Goal: Task Accomplishment & Management: Use online tool/utility

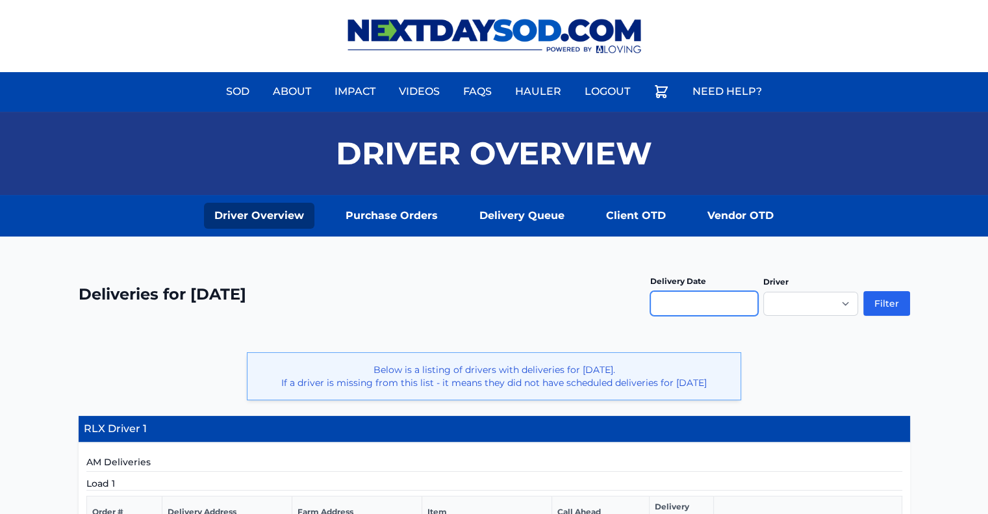
click at [683, 303] on input "text" at bounding box center [704, 303] width 108 height 25
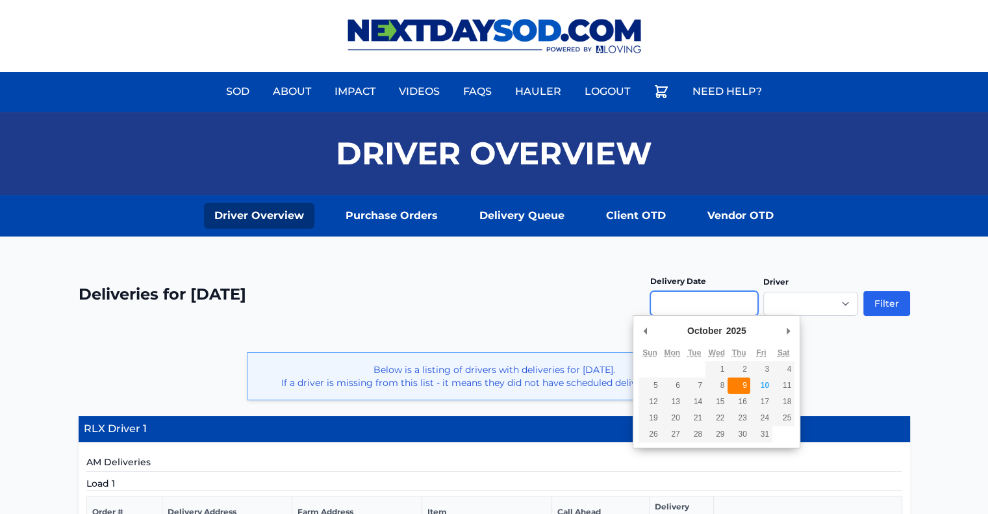
type input "**********"
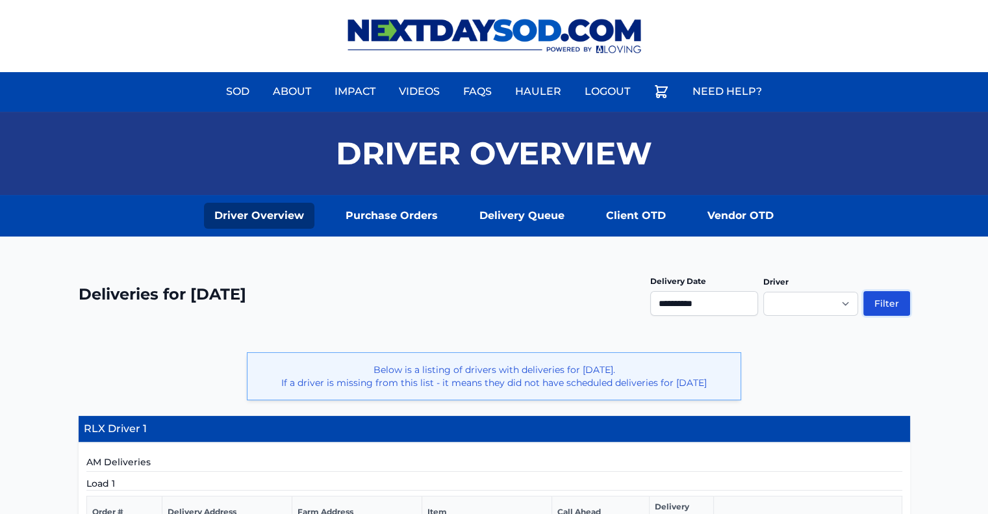
click at [890, 302] on button "Filter" at bounding box center [886, 303] width 47 height 25
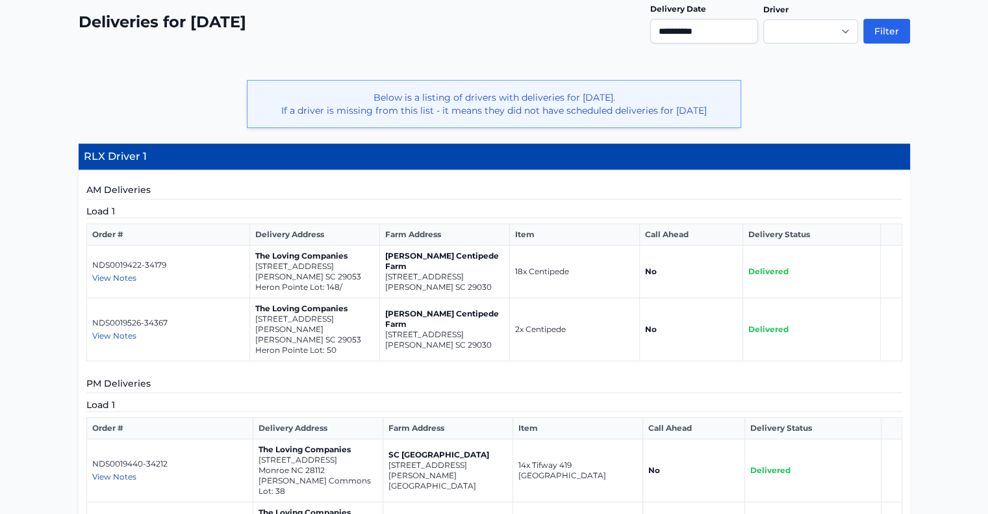
scroll to position [269, 0]
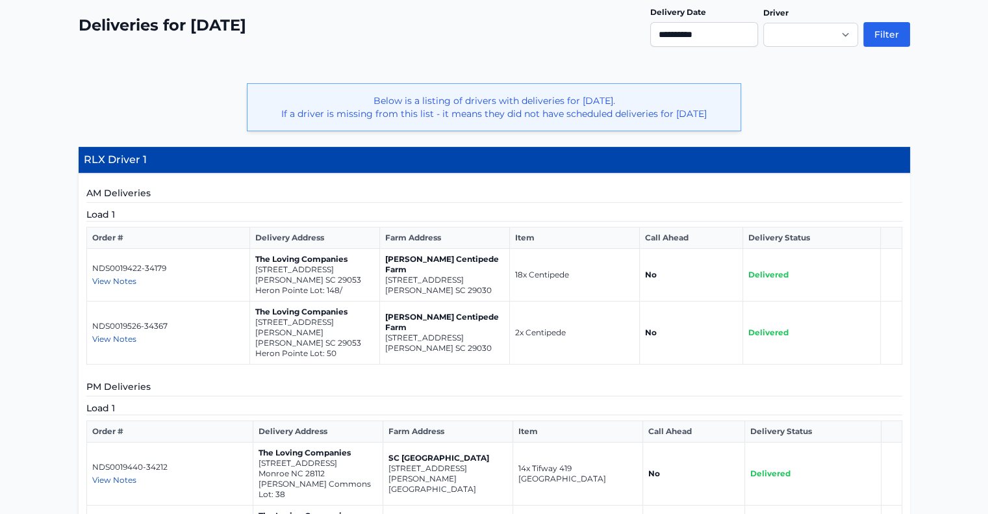
drag, startPoint x: 993, startPoint y: 83, endPoint x: 990, endPoint y: 125, distance: 41.7
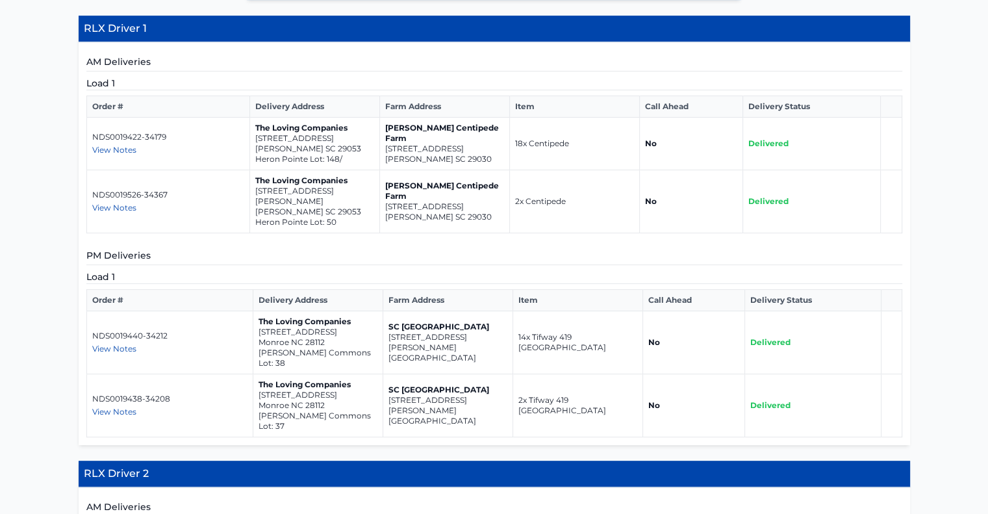
scroll to position [397, 0]
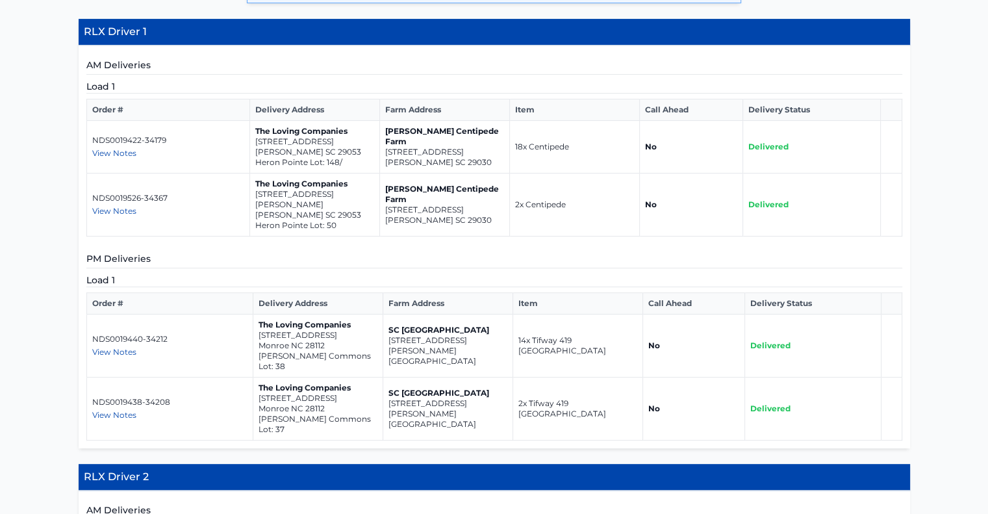
click at [125, 347] on span "View Notes" at bounding box center [114, 352] width 44 height 10
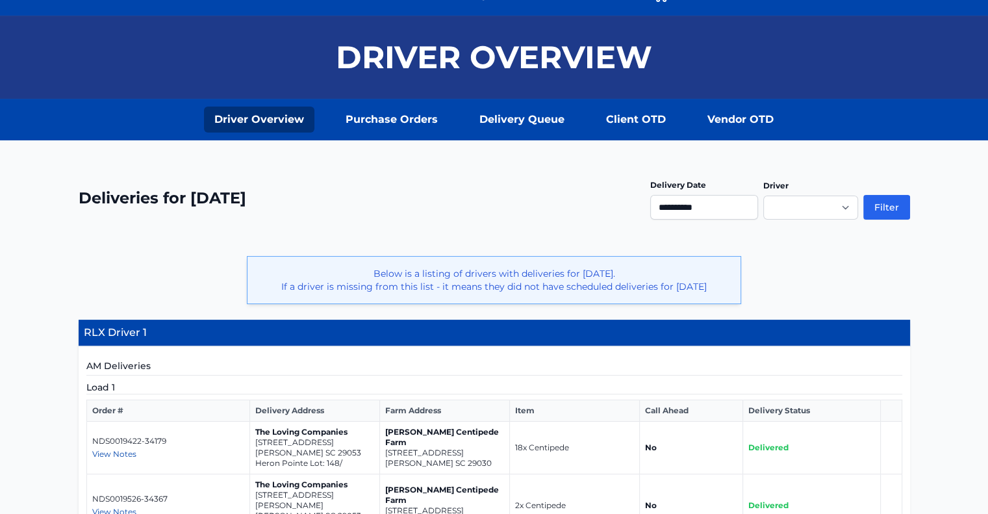
scroll to position [3, 0]
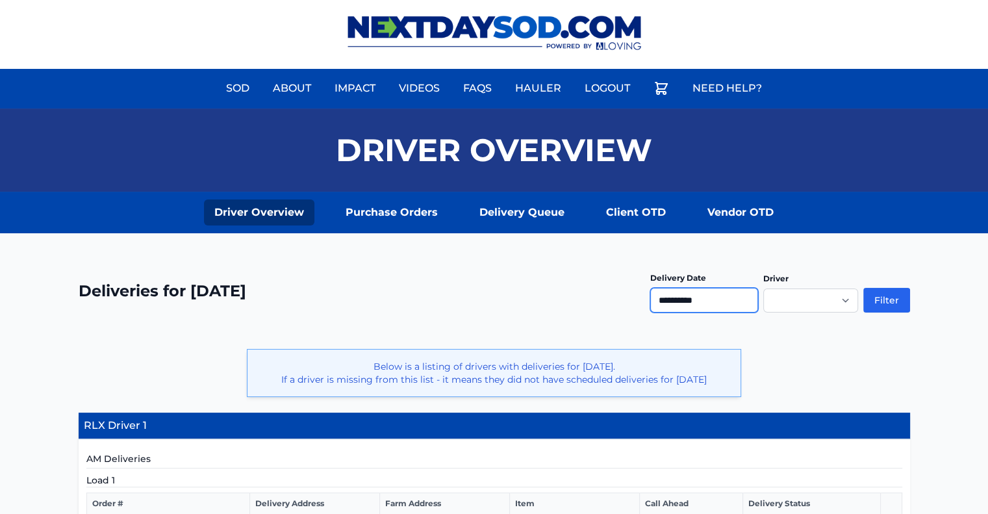
click at [699, 298] on input "**********" at bounding box center [704, 300] width 108 height 25
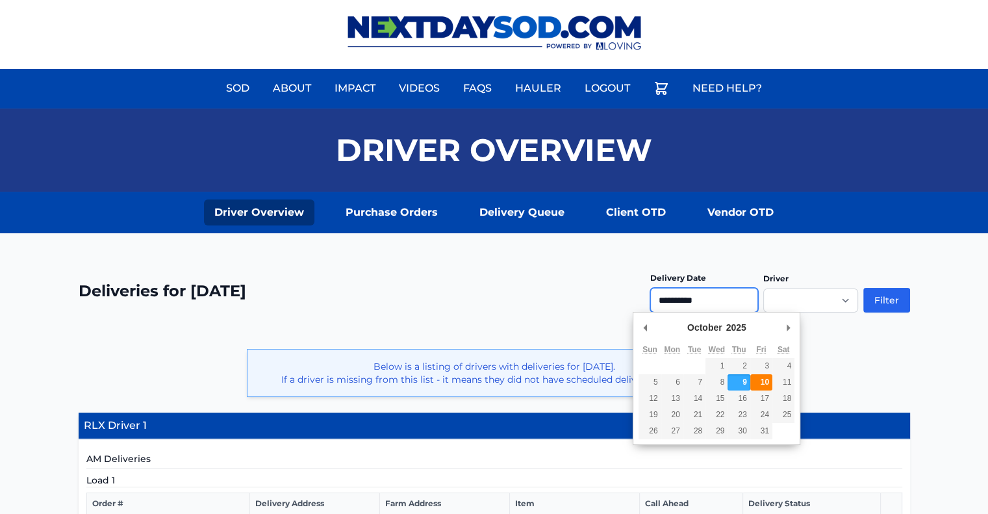
type input "**********"
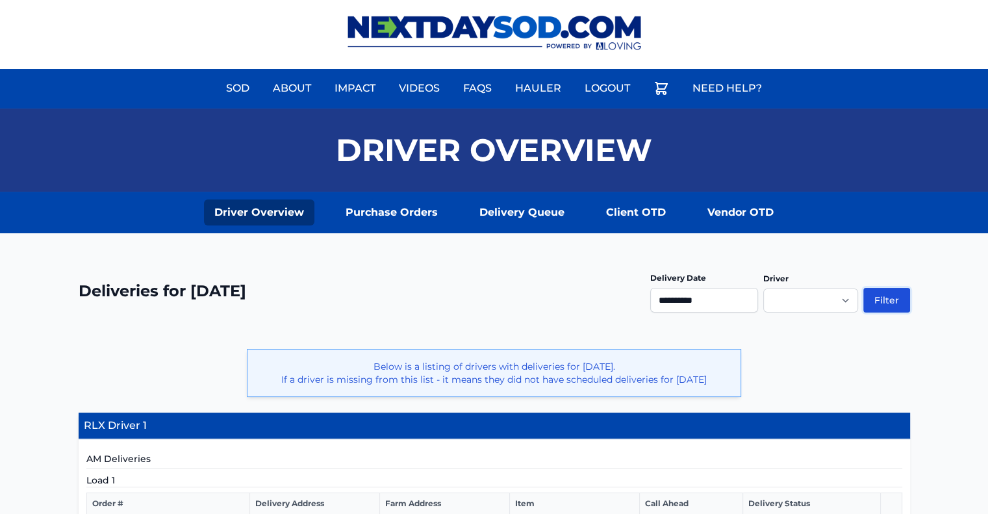
click at [889, 299] on button "Filter" at bounding box center [886, 300] width 47 height 25
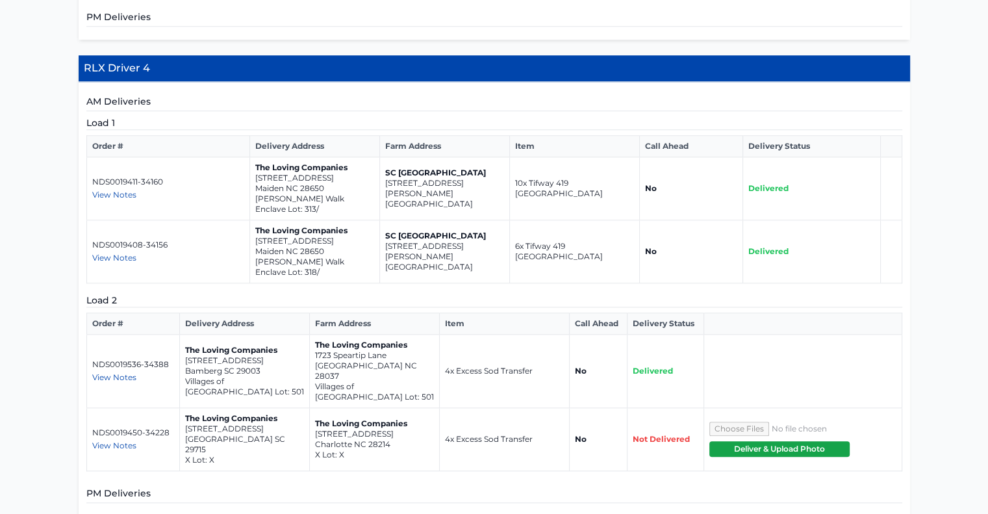
scroll to position [1333, 0]
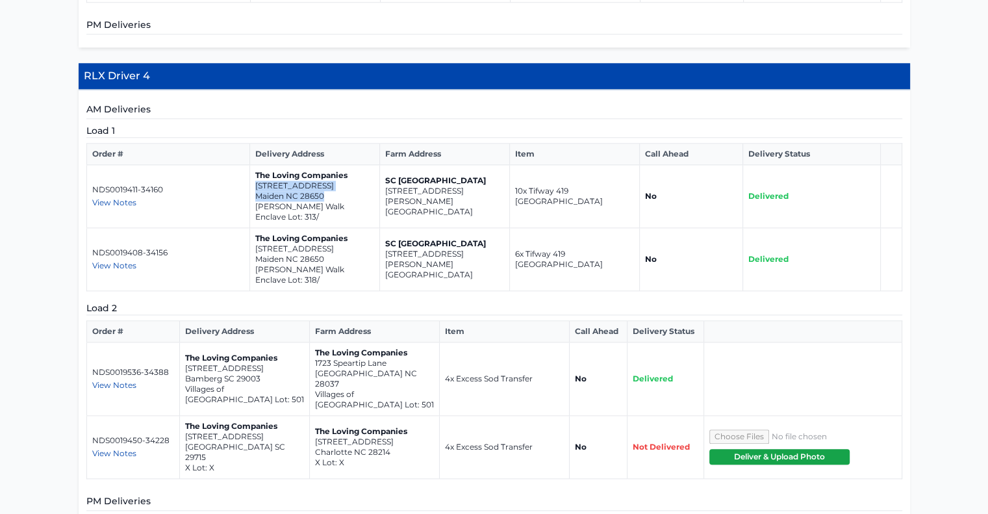
drag, startPoint x: 327, startPoint y: 132, endPoint x: 252, endPoint y: 121, distance: 76.1
click at [252, 165] on td "The Loving Companies [STREET_ADDRESS][GEOGRAPHIC_DATA][PERSON_NAME] Enclave Lot…" at bounding box center [315, 196] width 130 height 63
copy td "[STREET_ADDRESS]"
drag, startPoint x: 327, startPoint y: 194, endPoint x: 252, endPoint y: 186, distance: 75.8
click at [252, 228] on td "The Loving Companies [STREET_ADDRESS][GEOGRAPHIC_DATA][PERSON_NAME] Enclave Lot…" at bounding box center [315, 259] width 130 height 63
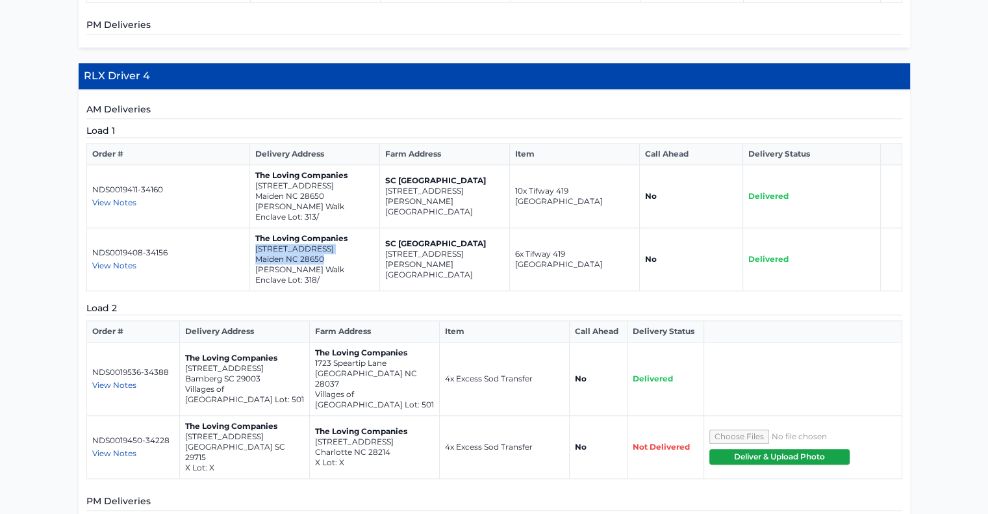
copy td "[STREET_ADDRESS]"
drag, startPoint x: 382, startPoint y: 307, endPoint x: 313, endPoint y: 300, distance: 69.2
click at [313, 342] on td "The Loving Companies [STREET_ADDRESS] Villages of [GEOGRAPHIC_DATA] Lot: 501" at bounding box center [374, 378] width 130 height 73
copy td "1723 [GEOGRAPHIC_DATA]"
drag, startPoint x: 253, startPoint y: 361, endPoint x: 186, endPoint y: 355, distance: 67.2
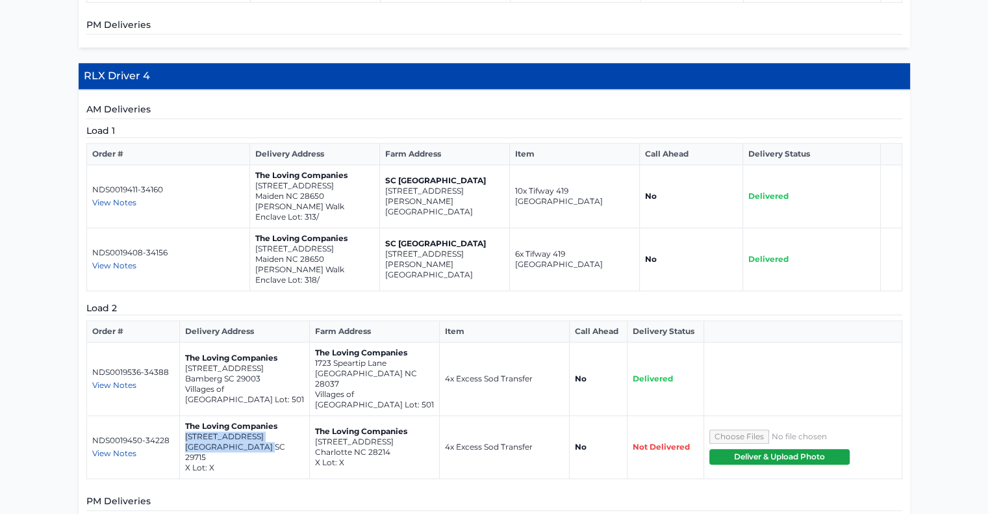
click at [186, 416] on td "The Loving Companies [STREET_ADDRESS] X Lot: X" at bounding box center [244, 447] width 130 height 63
copy td "[STREET_ADDRESS]"
drag, startPoint x: 392, startPoint y: 360, endPoint x: 313, endPoint y: 352, distance: 79.6
click at [313, 416] on td "The Loving Companies [STREET_ADDRESS] X Lot: X" at bounding box center [374, 447] width 130 height 63
copy td "[STREET_ADDRESS]"
